Goal: Check status: Check status

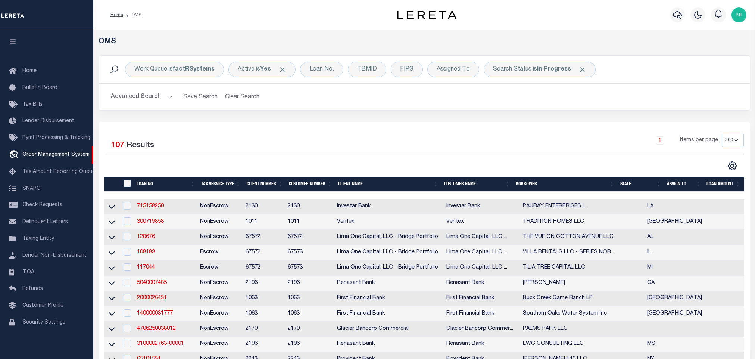
select select "200"
drag, startPoint x: 38, startPoint y: 147, endPoint x: 52, endPoint y: 147, distance: 13.4
click at [38, 147] on link "travel_explore Order Management System" at bounding box center [46, 154] width 93 height 17
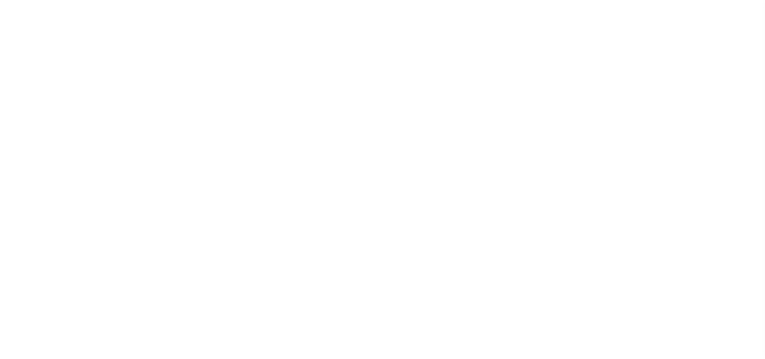
select select "200"
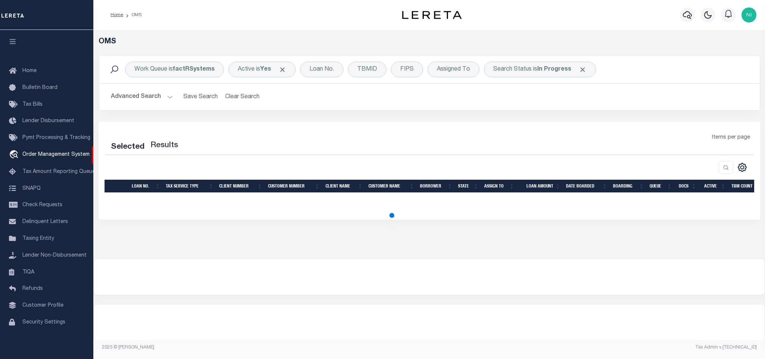
select select "200"
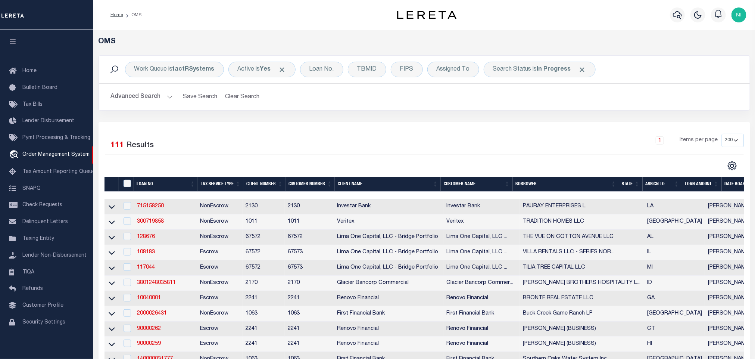
click at [603, 102] on h2 "Advanced Search Save Search Clear Search tblSearchTopScreen_dynamictable_____De…" at bounding box center [424, 97] width 639 height 15
click at [565, 74] on div "Search Status is In Progress" at bounding box center [540, 70] width 112 height 16
select select "IP"
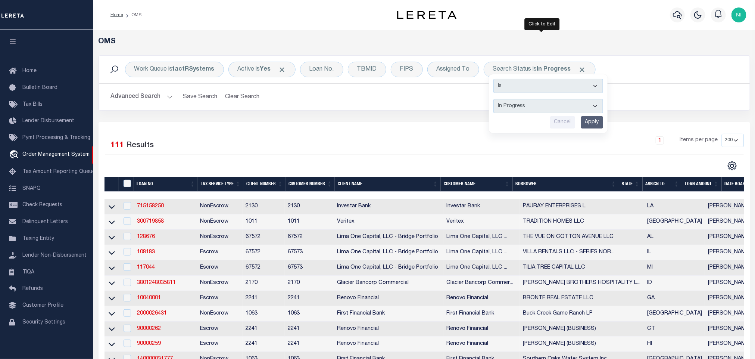
click at [599, 124] on input "Apply" at bounding box center [592, 122] width 22 height 12
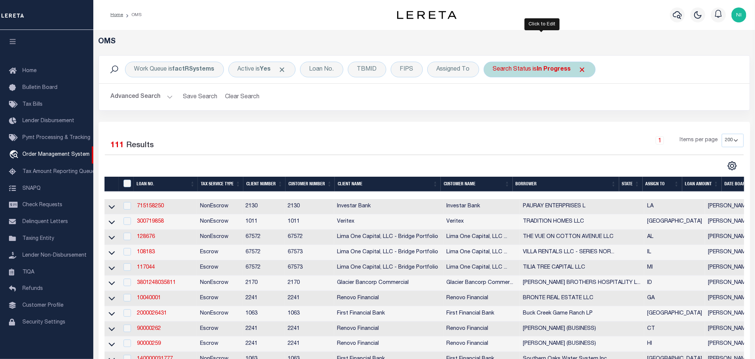
click at [552, 75] on div "Search Status is In Progress" at bounding box center [540, 70] width 112 height 16
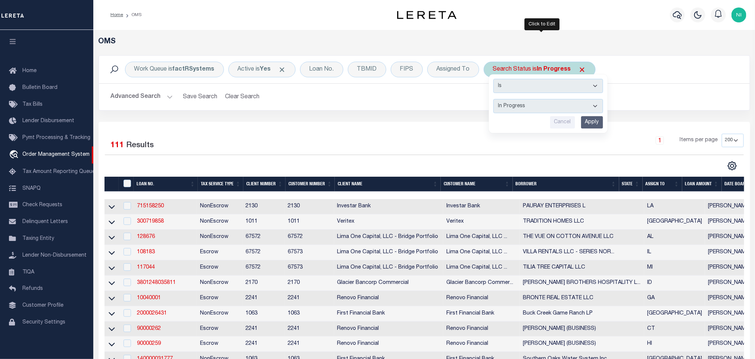
click at [547, 108] on select "Automated Search Bad Parcel Complete Duplicate Parcel High Dollar Reporting In …" at bounding box center [549, 106] width 110 height 14
click at [496, 100] on select "Automated Search Bad Parcel Complete Duplicate Parcel High Dollar Reporting In …" at bounding box center [549, 106] width 110 height 14
click at [565, 110] on select "Automated Search Bad Parcel Complete Duplicate Parcel High Dollar Reporting In …" at bounding box center [549, 106] width 110 height 14
select select "RD"
click at [496, 100] on select "Automated Search Bad Parcel Complete Duplicate Parcel High Dollar Reporting In …" at bounding box center [549, 106] width 110 height 14
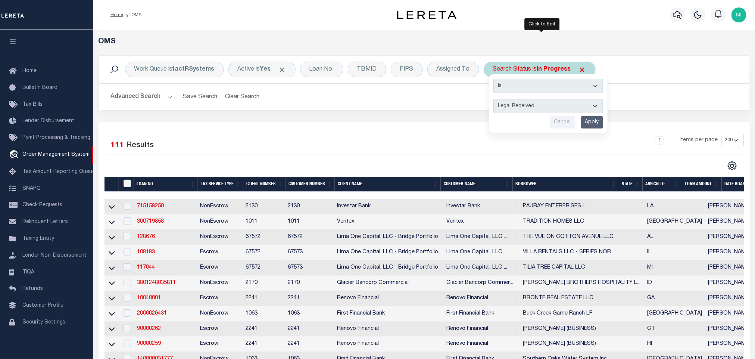
click at [590, 124] on input "Apply" at bounding box center [592, 122] width 22 height 12
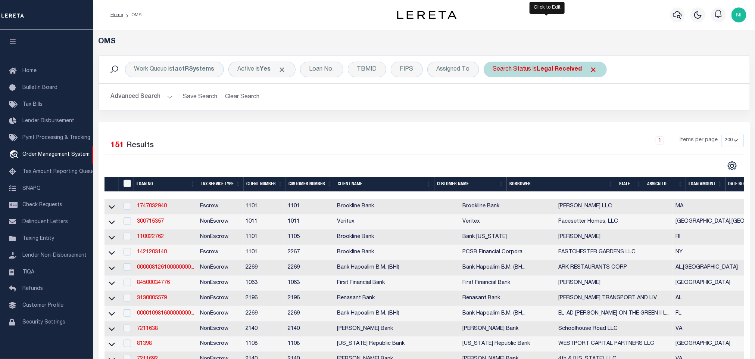
click at [541, 72] on b "Legal Received" at bounding box center [559, 69] width 45 height 6
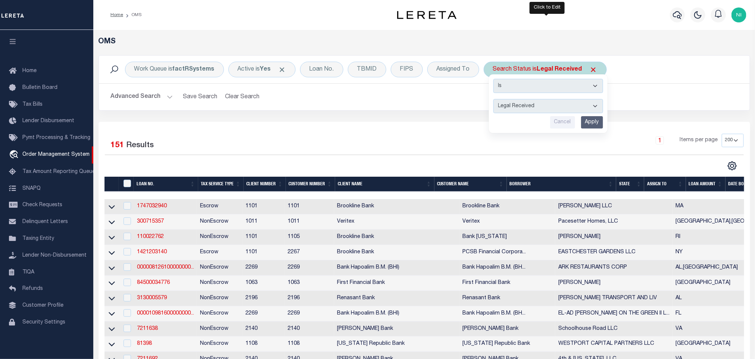
click at [521, 118] on div "Cancel Apply" at bounding box center [549, 122] width 110 height 12
click at [522, 110] on select "Automated Search Bad Parcel Complete Duplicate Parcel High Dollar Reporting In …" at bounding box center [549, 106] width 110 height 14
select select "PC"
click at [496, 100] on select "Automated Search Bad Parcel Complete Duplicate Parcel High Dollar Reporting In …" at bounding box center [549, 106] width 110 height 14
click at [574, 122] on input "Cancel" at bounding box center [562, 122] width 25 height 12
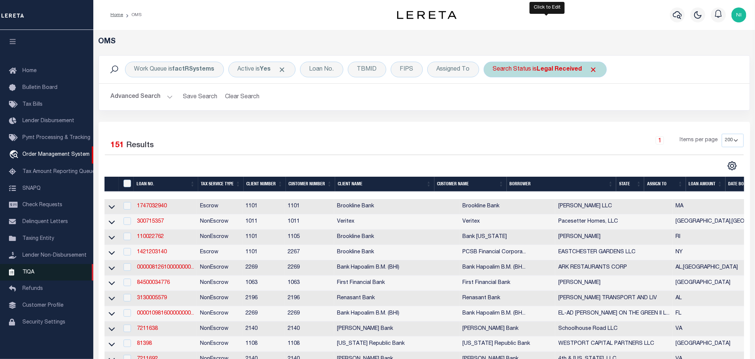
click at [33, 274] on span "TIQA" at bounding box center [28, 271] width 12 height 5
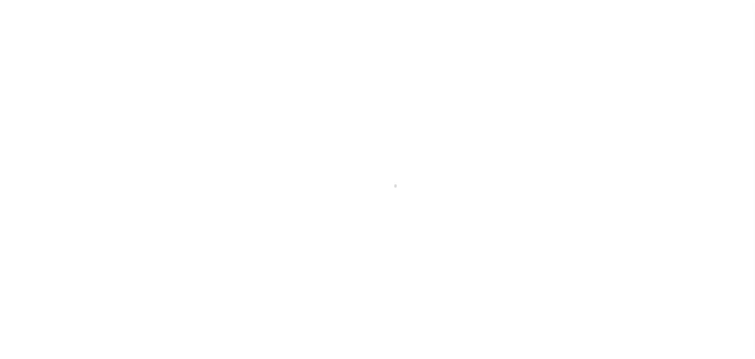
scroll to position [4, 0]
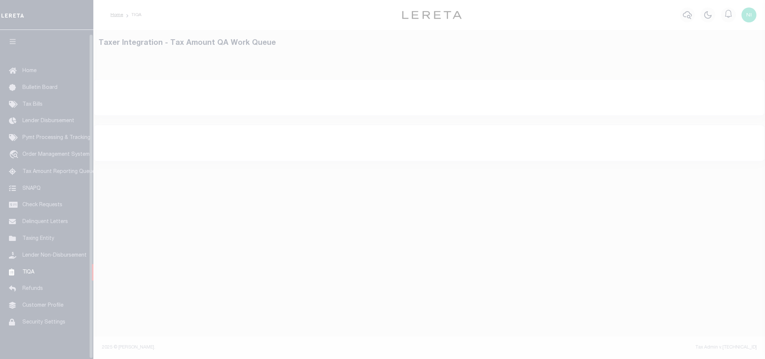
select select "200"
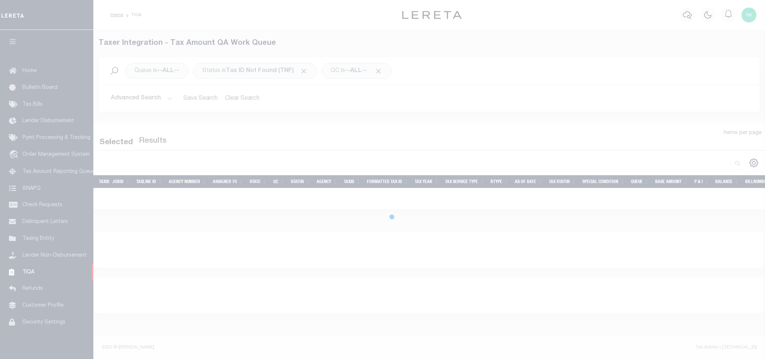
select select "200"
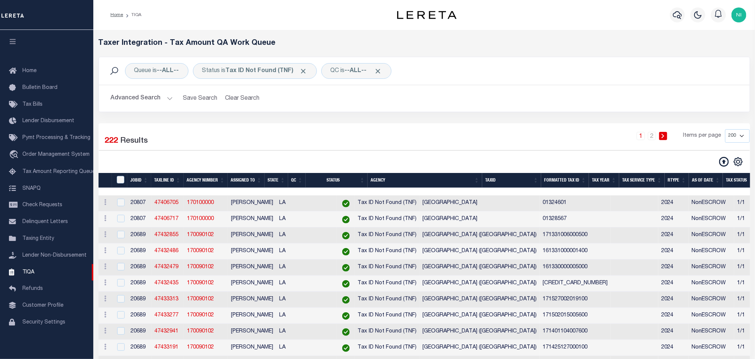
click at [355, 133] on div "1 2 Items per page 10 25 50 100 200 500 1000 2000" at bounding box center [507, 138] width 486 height 19
drag, startPoint x: 325, startPoint y: 143, endPoint x: 267, endPoint y: 124, distance: 61.2
click at [325, 143] on div "1 2 Items per page 10 25 50 100 200 500 1000 2000" at bounding box center [507, 138] width 486 height 19
